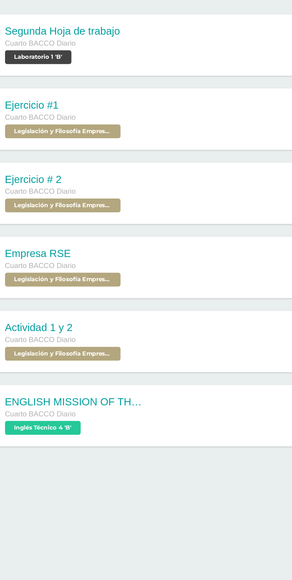
click at [132, 320] on div "ENGLISH MISSION OF THE WEEK #2 Cuarto BACCO Diario Inglés Técnico 4 'B' 10:00 P…" at bounding box center [157, 325] width 228 height 32
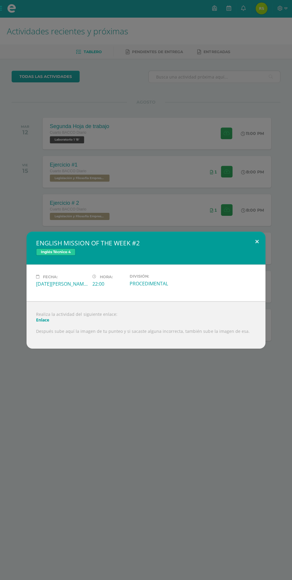
click at [250, 252] on button at bounding box center [256, 241] width 17 height 20
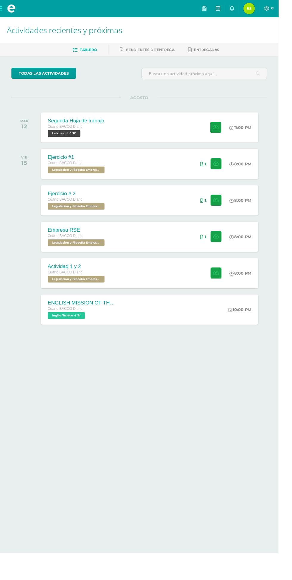
click at [268, 7] on img at bounding box center [262, 9] width 12 height 12
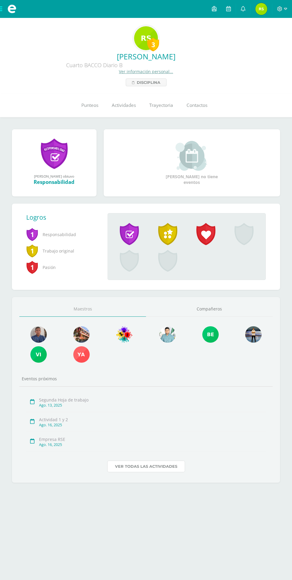
click at [148, 470] on link "Ver todas las actividades" at bounding box center [146, 466] width 78 height 12
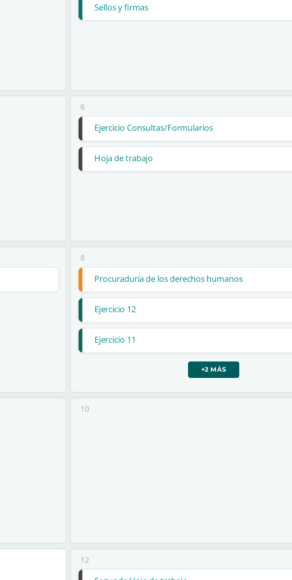
click at [227, 311] on link "Procuraduría de los derechos humanos" at bounding box center [214, 313] width 127 height 11
